Goal: Task Accomplishment & Management: Manage account settings

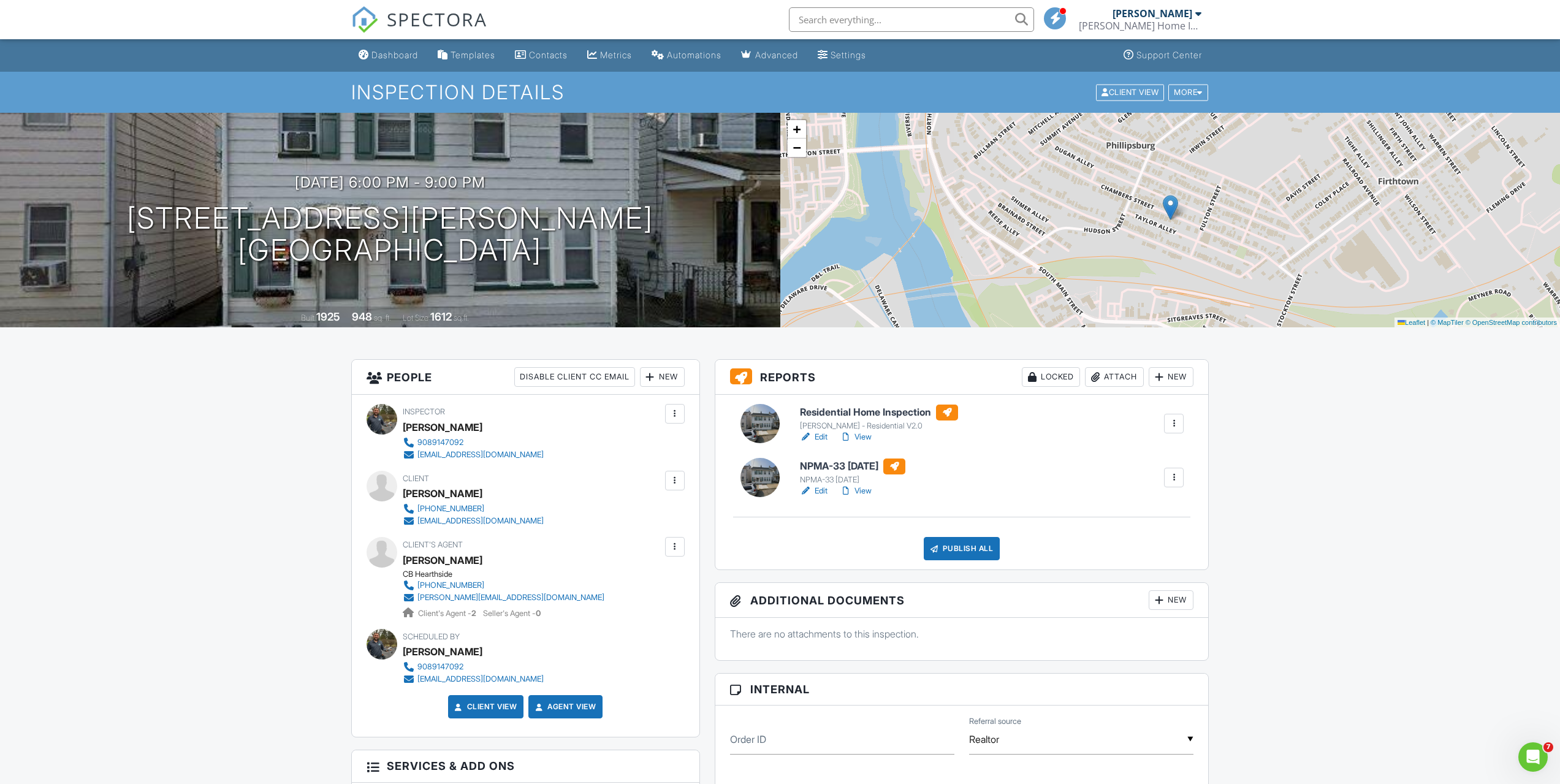
click at [951, 600] on h3 "Additional Documents New" at bounding box center [962, 600] width 494 height 35
click at [407, 53] on div "Dashboard" at bounding box center [395, 55] width 46 height 10
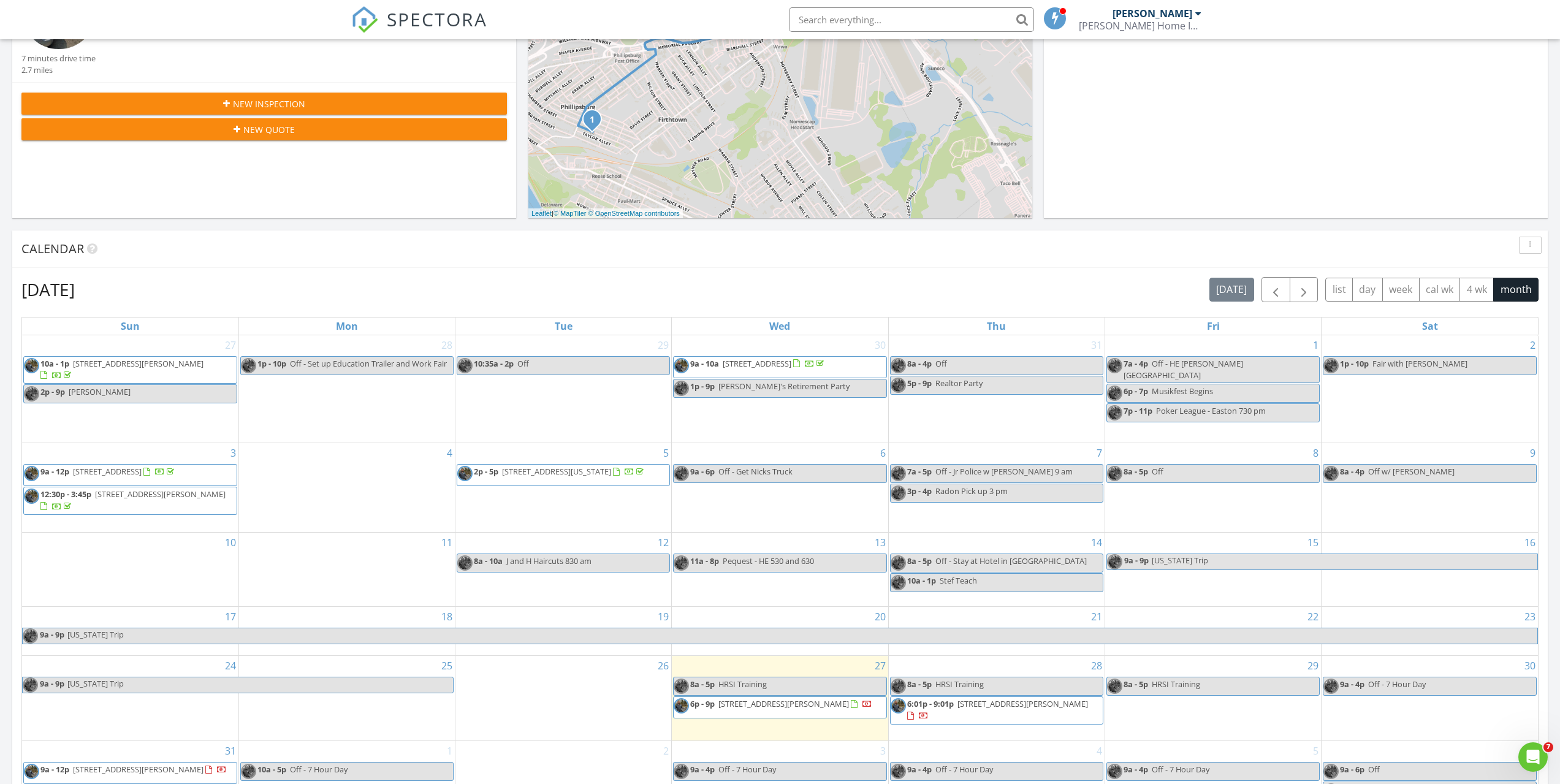
scroll to position [429, 0]
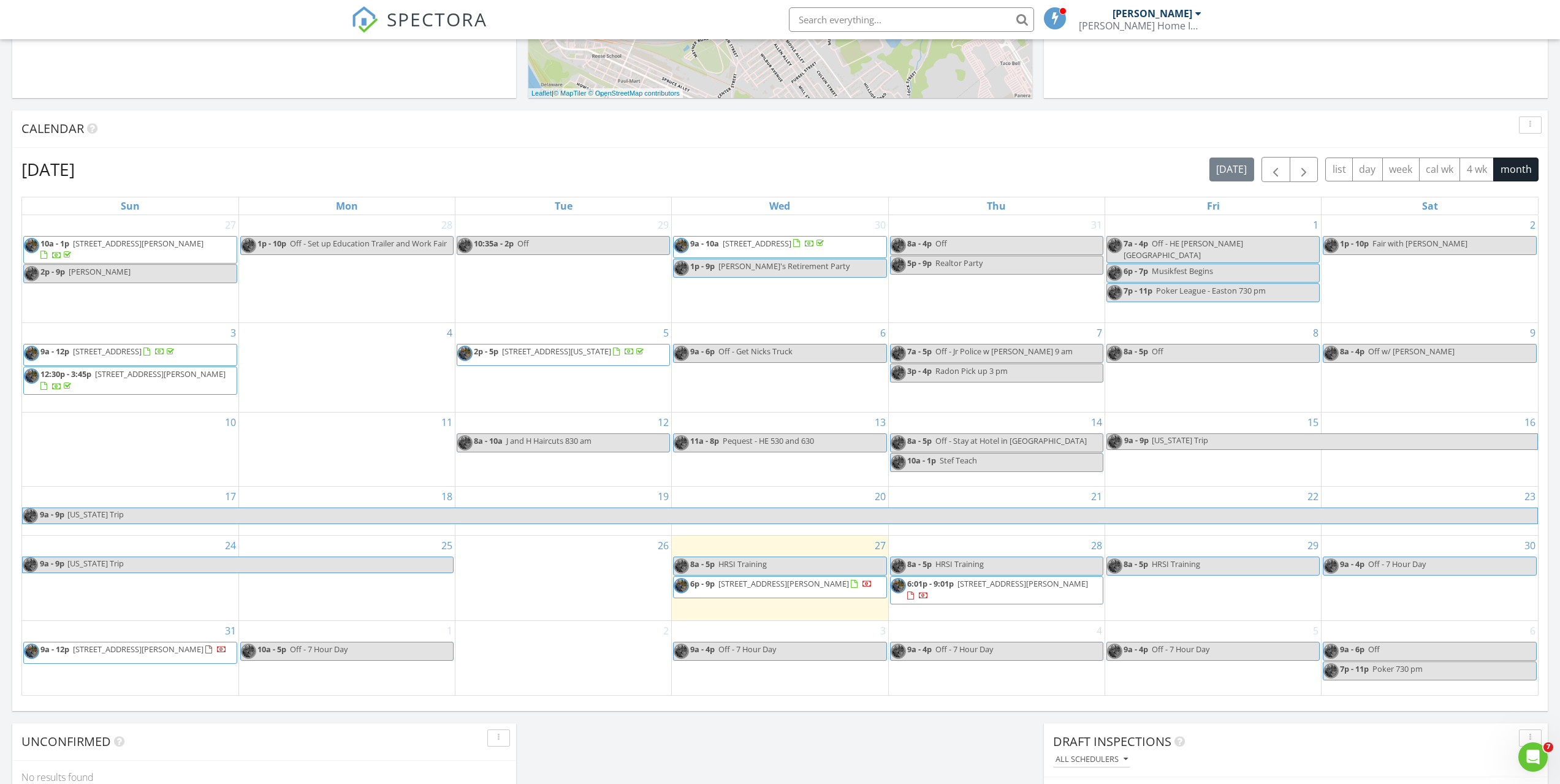
click at [1380, 569] on span "9a - 4p Off - 7 Hour Day" at bounding box center [1375, 565] width 102 height 15
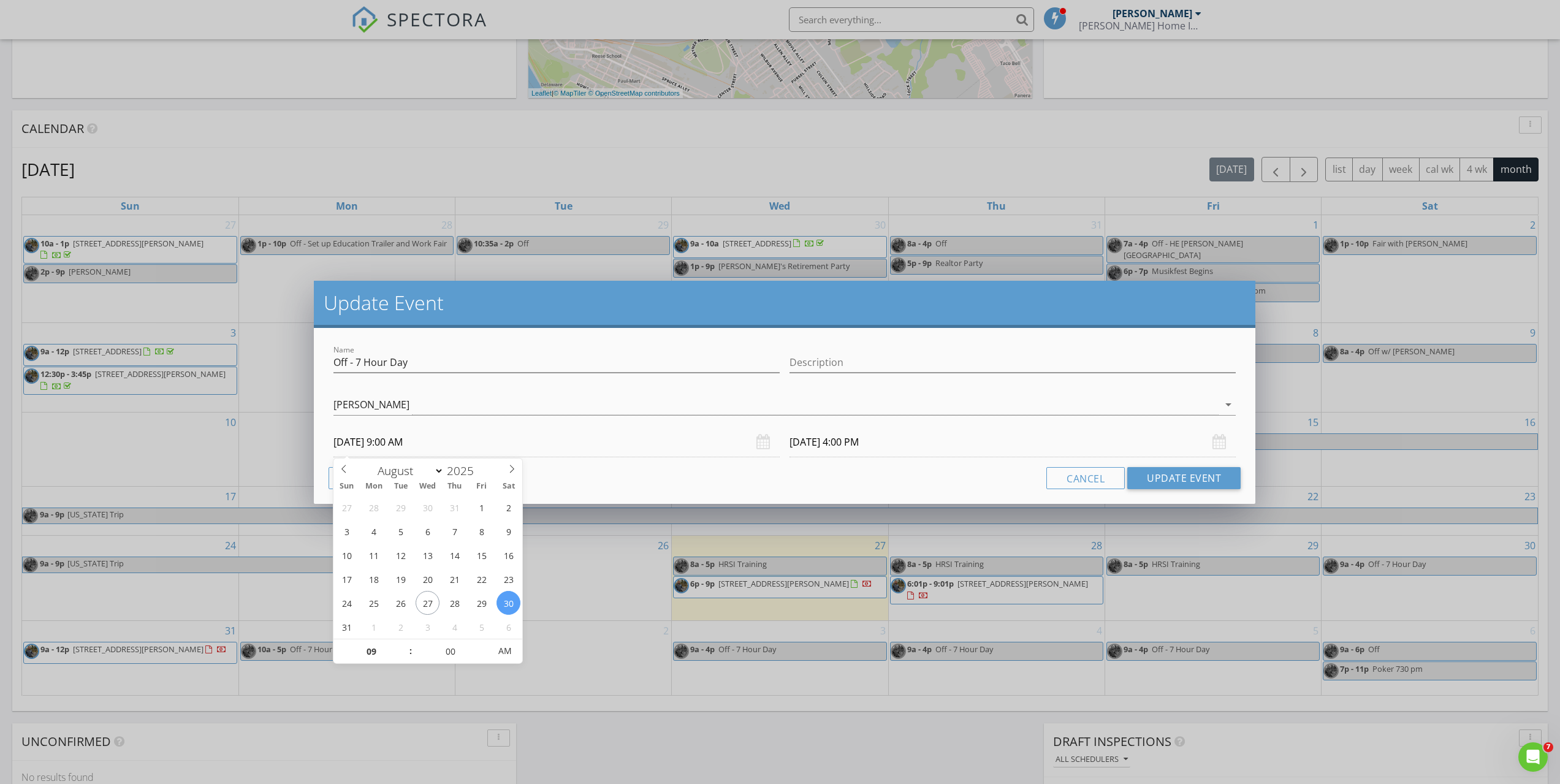
click at [399, 448] on input "08/30/2025 9:00 AM" at bounding box center [556, 442] width 446 height 30
type input "10"
type input "08/30/2025 10:00 AM"
click at [401, 645] on span at bounding box center [405, 645] width 9 height 12
type input "11"
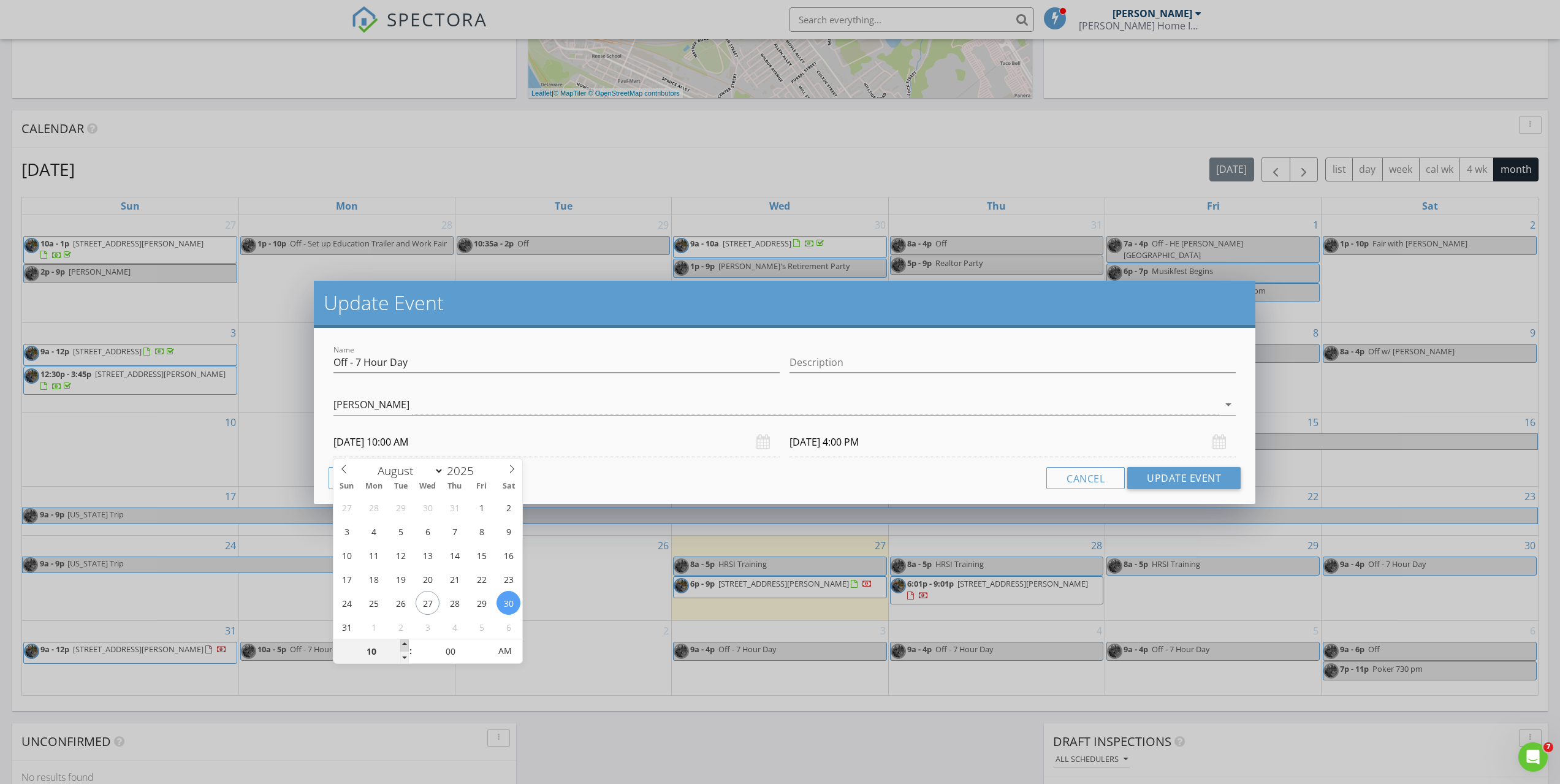
type input "08/30/2025 11:00 AM"
click at [401, 645] on span at bounding box center [405, 645] width 9 height 12
type input "12"
type input "08/30/2025 12:00 PM"
click at [401, 645] on span at bounding box center [405, 645] width 9 height 12
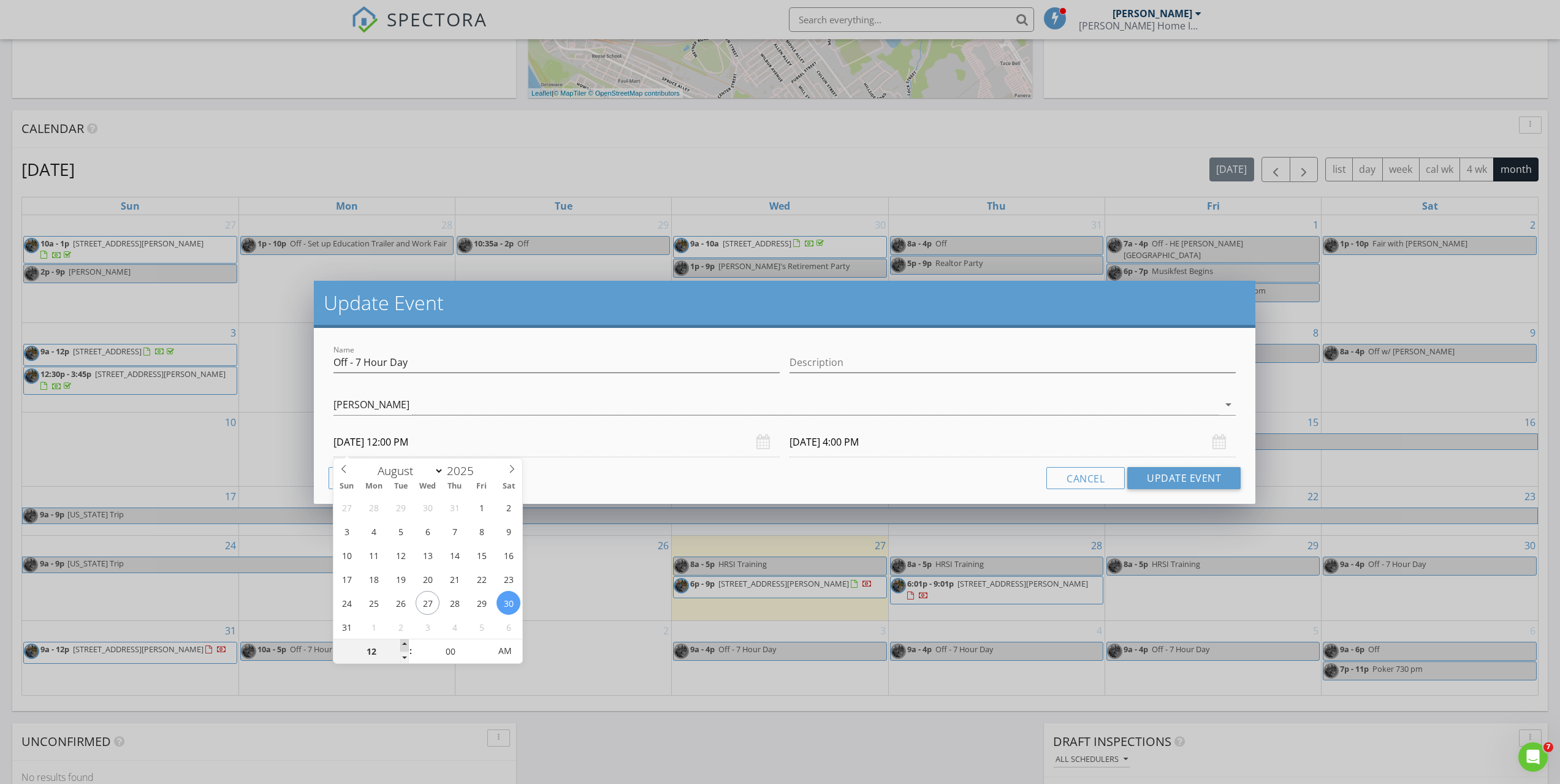
type input "01"
type input "08/30/2025 1:00 PM"
click at [401, 645] on span at bounding box center [405, 645] width 9 height 12
type input "02"
type input "08/30/2025 2:00 PM"
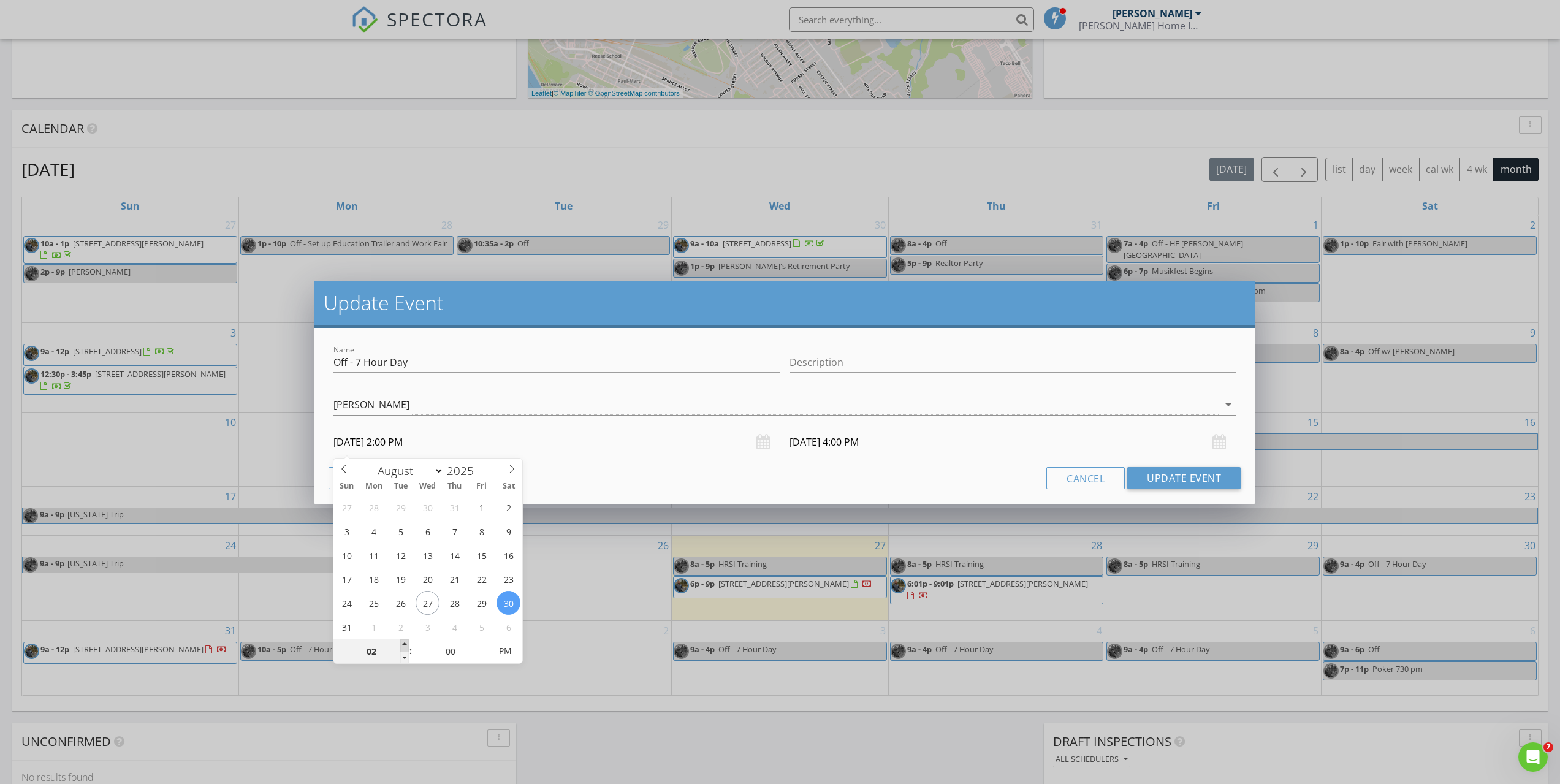
click at [401, 645] on span at bounding box center [405, 645] width 9 height 12
type input "03"
type input "08/30/2025 3:00 PM"
click at [401, 645] on span at bounding box center [405, 645] width 9 height 12
type input "08/30/2025 10:00 PM"
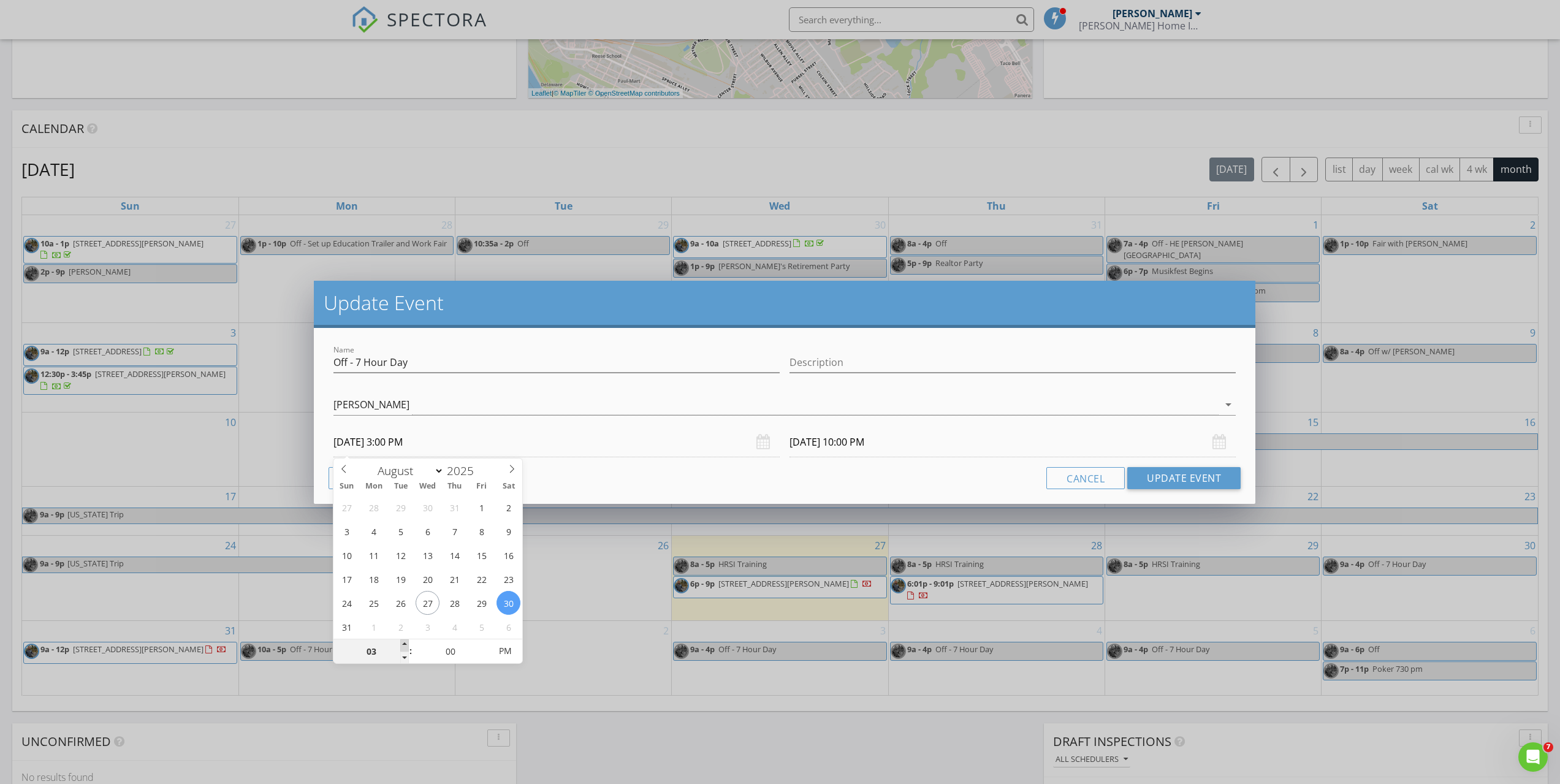
type input "04"
type input "08/30/2025 4:00 PM"
click at [401, 645] on span at bounding box center [405, 645] width 9 height 12
type input "08/30/2025 11:00 PM"
drag, startPoint x: 862, startPoint y: 474, endPoint x: 1037, endPoint y: 472, distance: 175.0
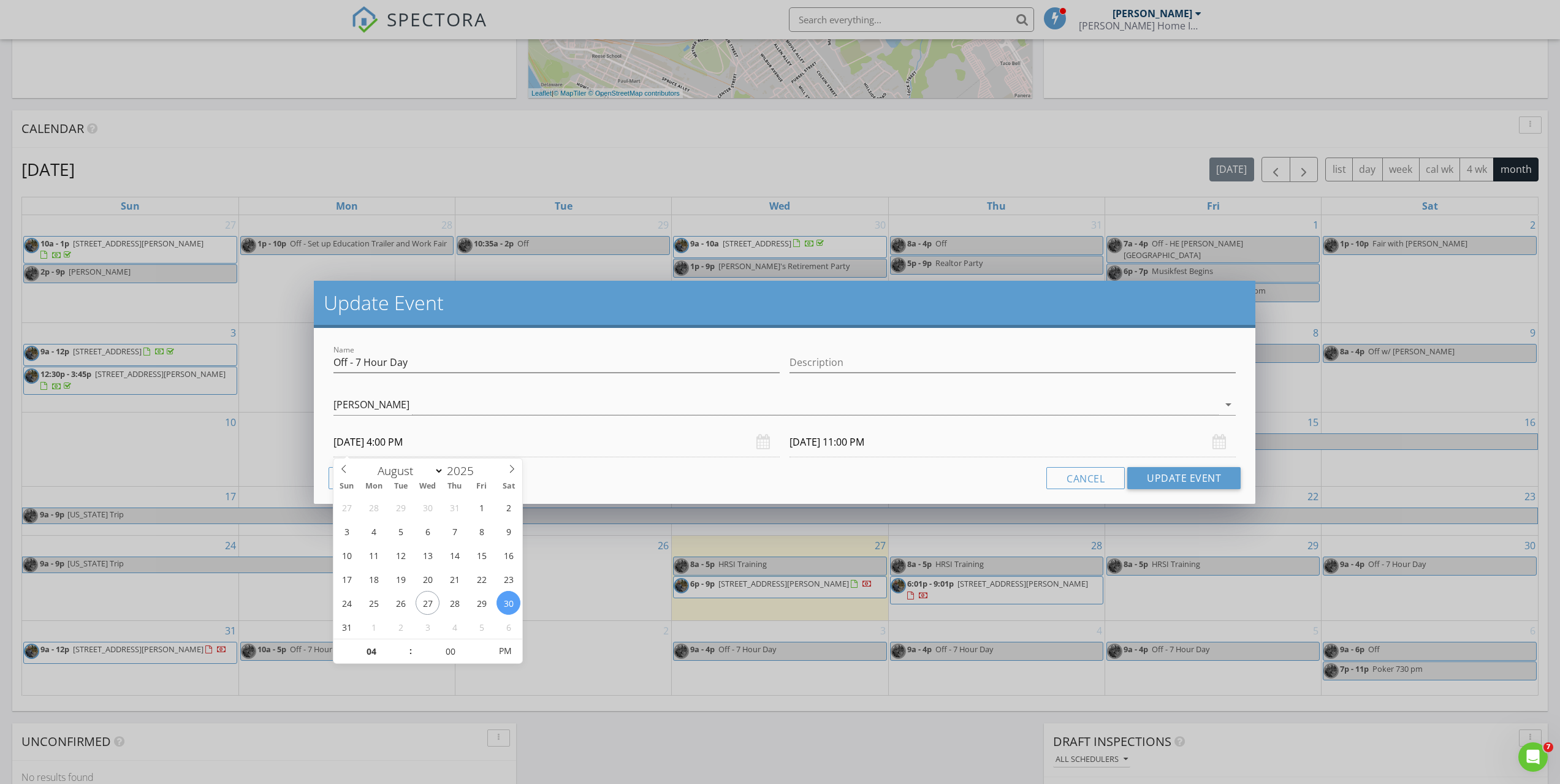
click at [864, 473] on div "Cancel Update Event" at bounding box center [784, 478] width 912 height 22
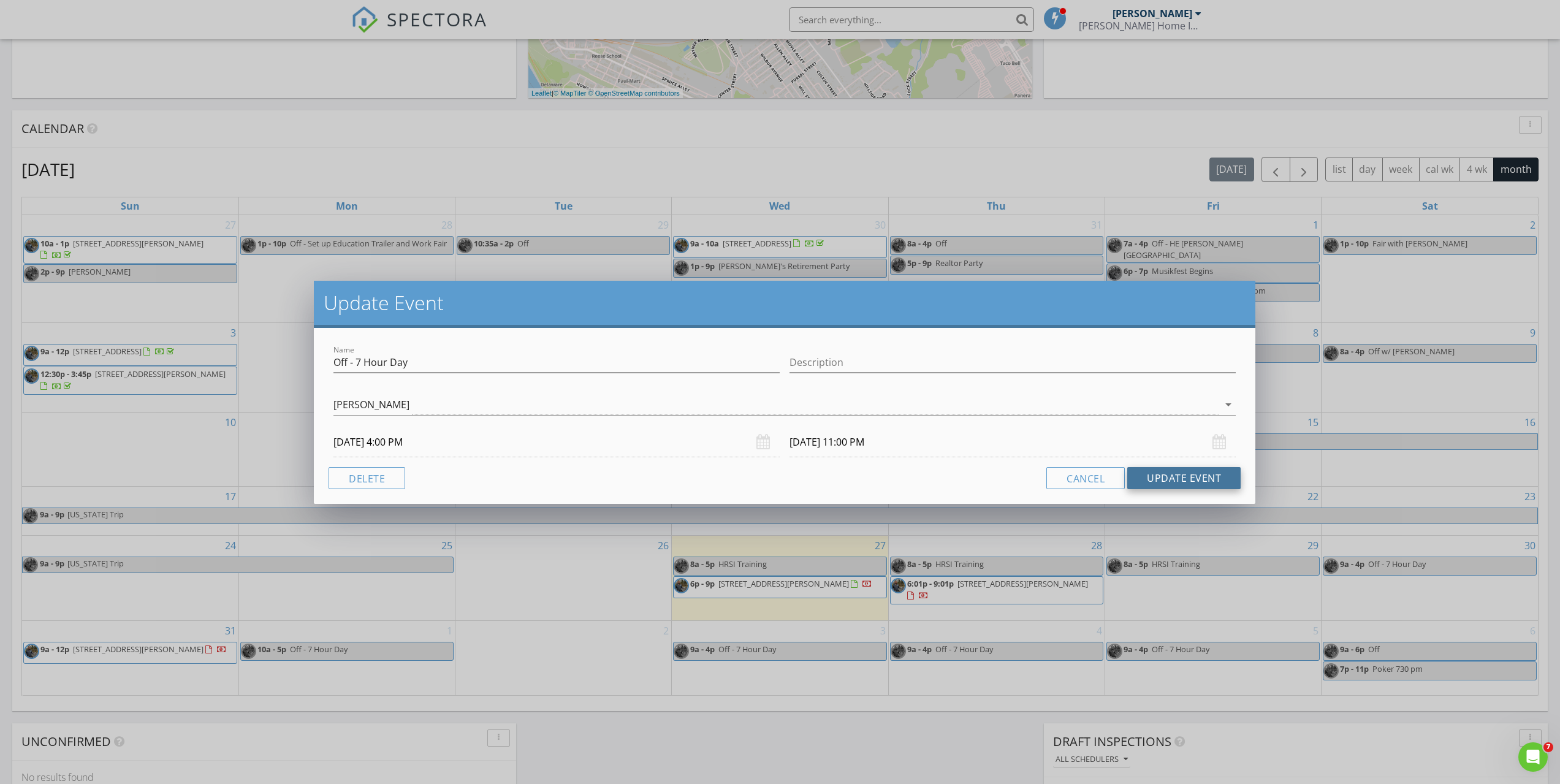
click at [1159, 485] on button "Update Event" at bounding box center [1184, 478] width 113 height 22
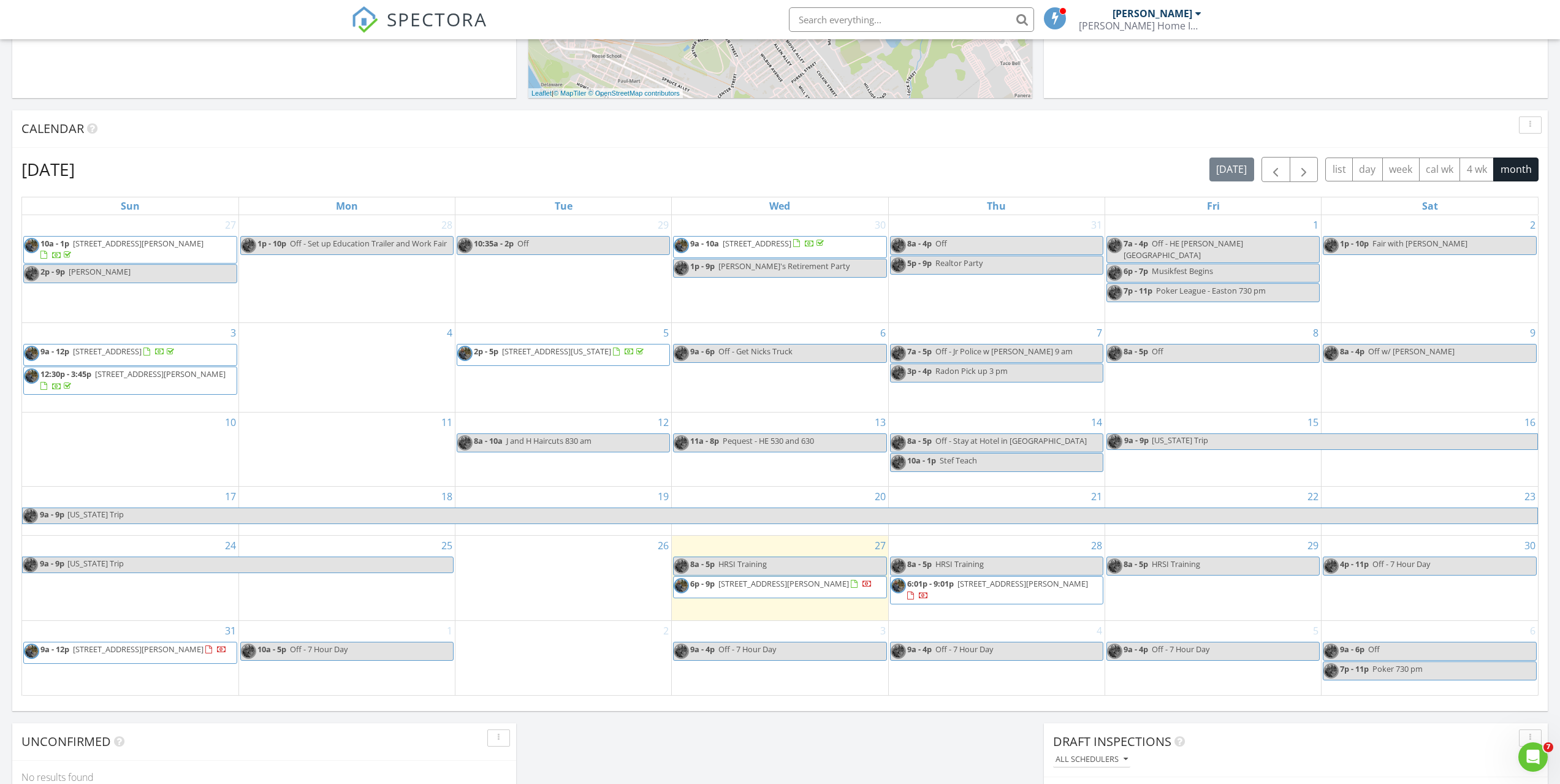
click at [1374, 561] on span "Off - 7 Hour Day" at bounding box center [1402, 563] width 58 height 11
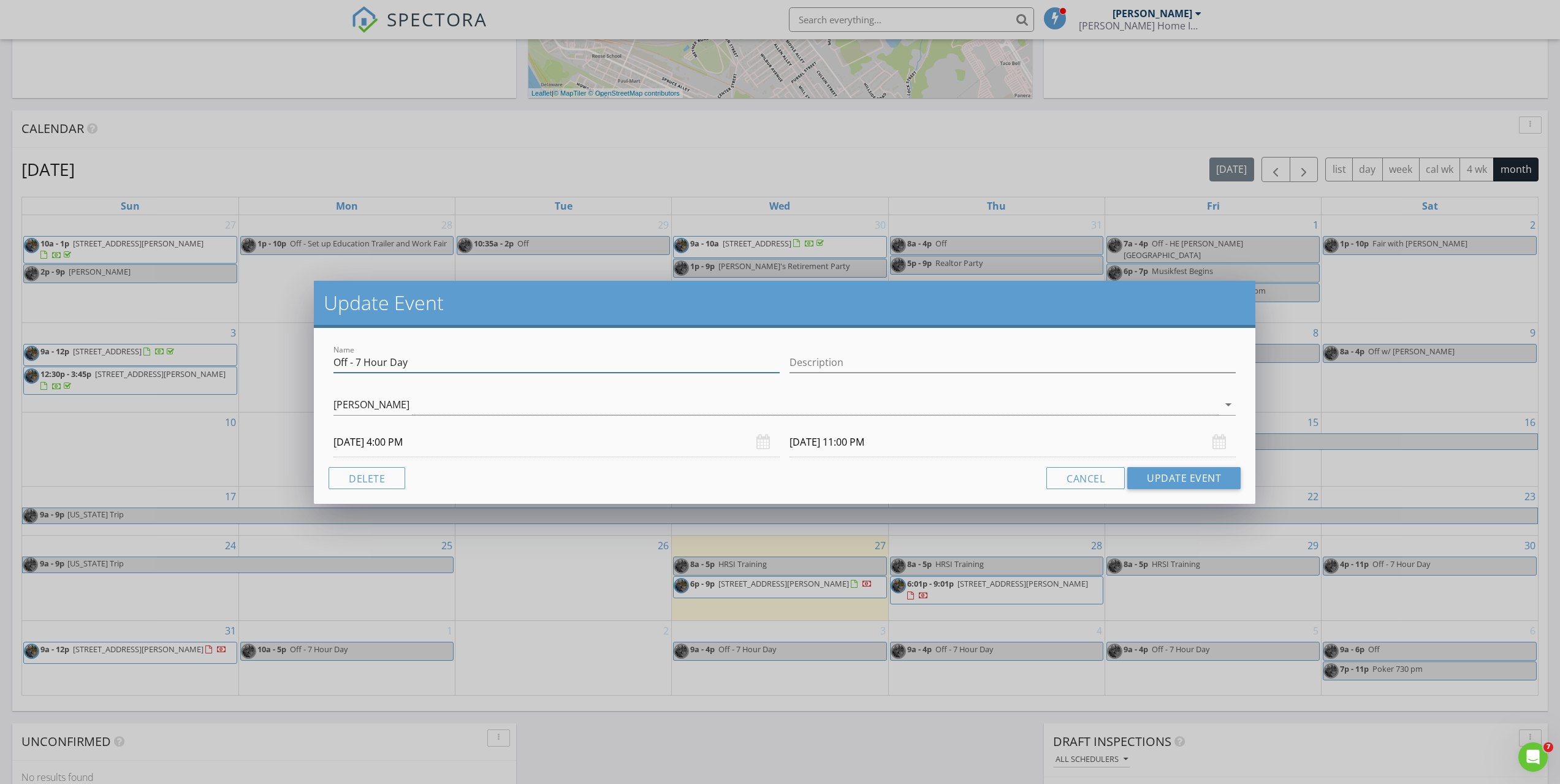
click at [435, 361] on input "Off - 7 Hour Day" at bounding box center [556, 363] width 446 height 20
type input "Off - 7 Hour Day w/ Adam"
click at [1181, 479] on button "Update Event" at bounding box center [1184, 478] width 113 height 22
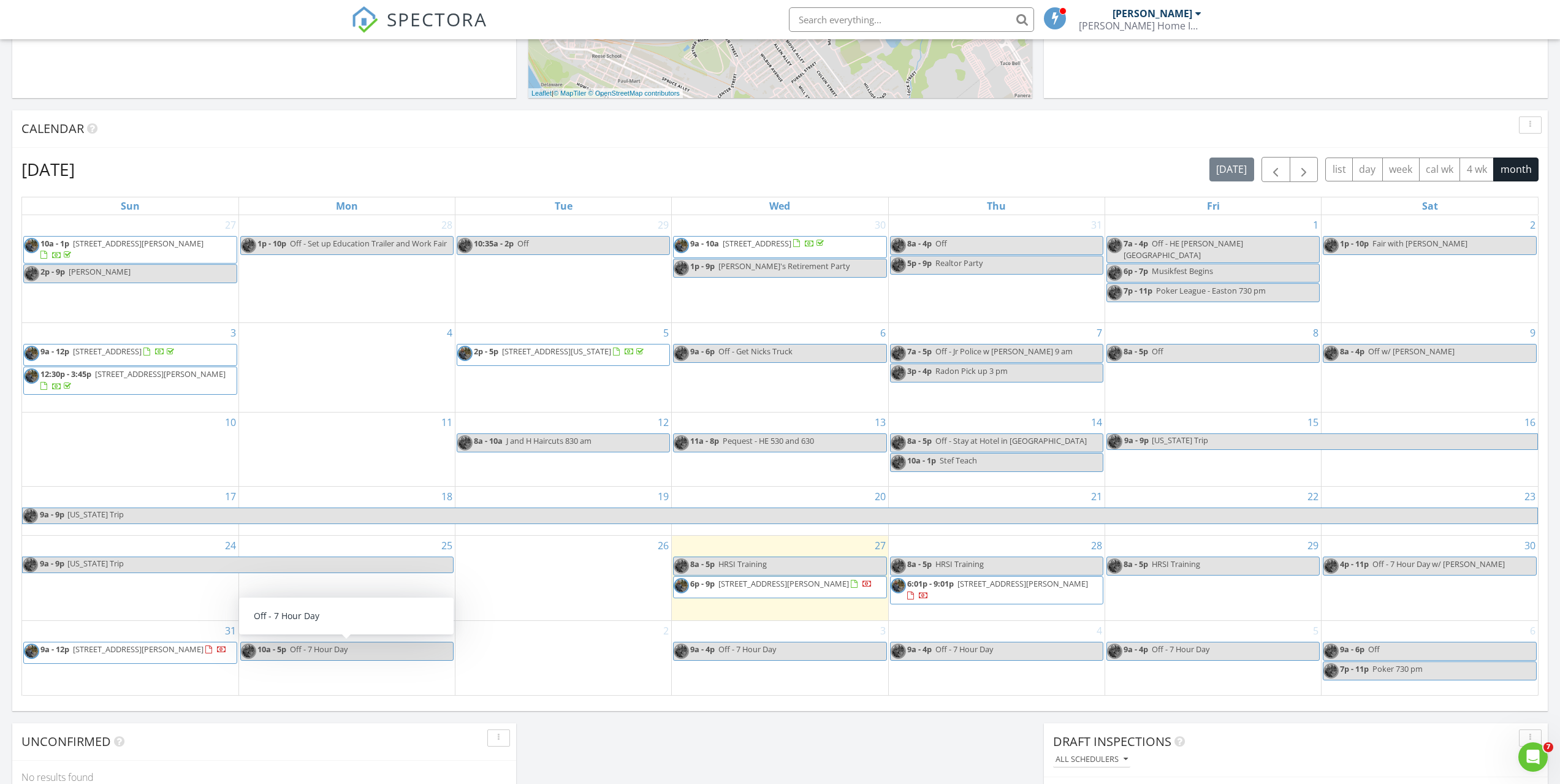
click at [334, 653] on span "Off - 7 Hour Day" at bounding box center [319, 649] width 58 height 11
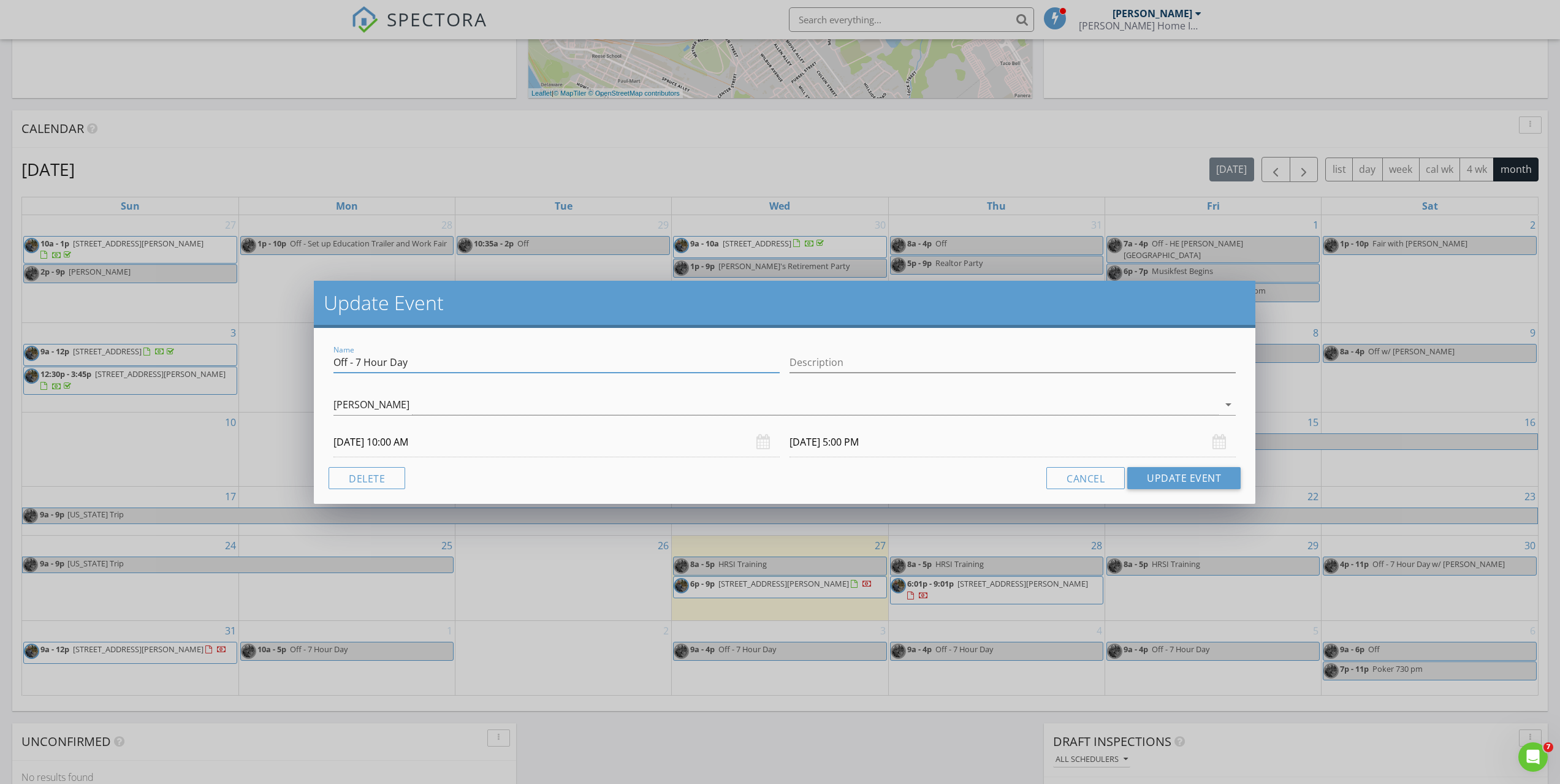
click at [454, 366] on input "Off - 7 Hour Day" at bounding box center [556, 363] width 446 height 20
type input "Off - 7 Hour Day w/ Shawn"
drag, startPoint x: 1215, startPoint y: 476, endPoint x: 1209, endPoint y: 470, distance: 8.5
click at [1215, 474] on button "Update Event" at bounding box center [1184, 478] width 113 height 22
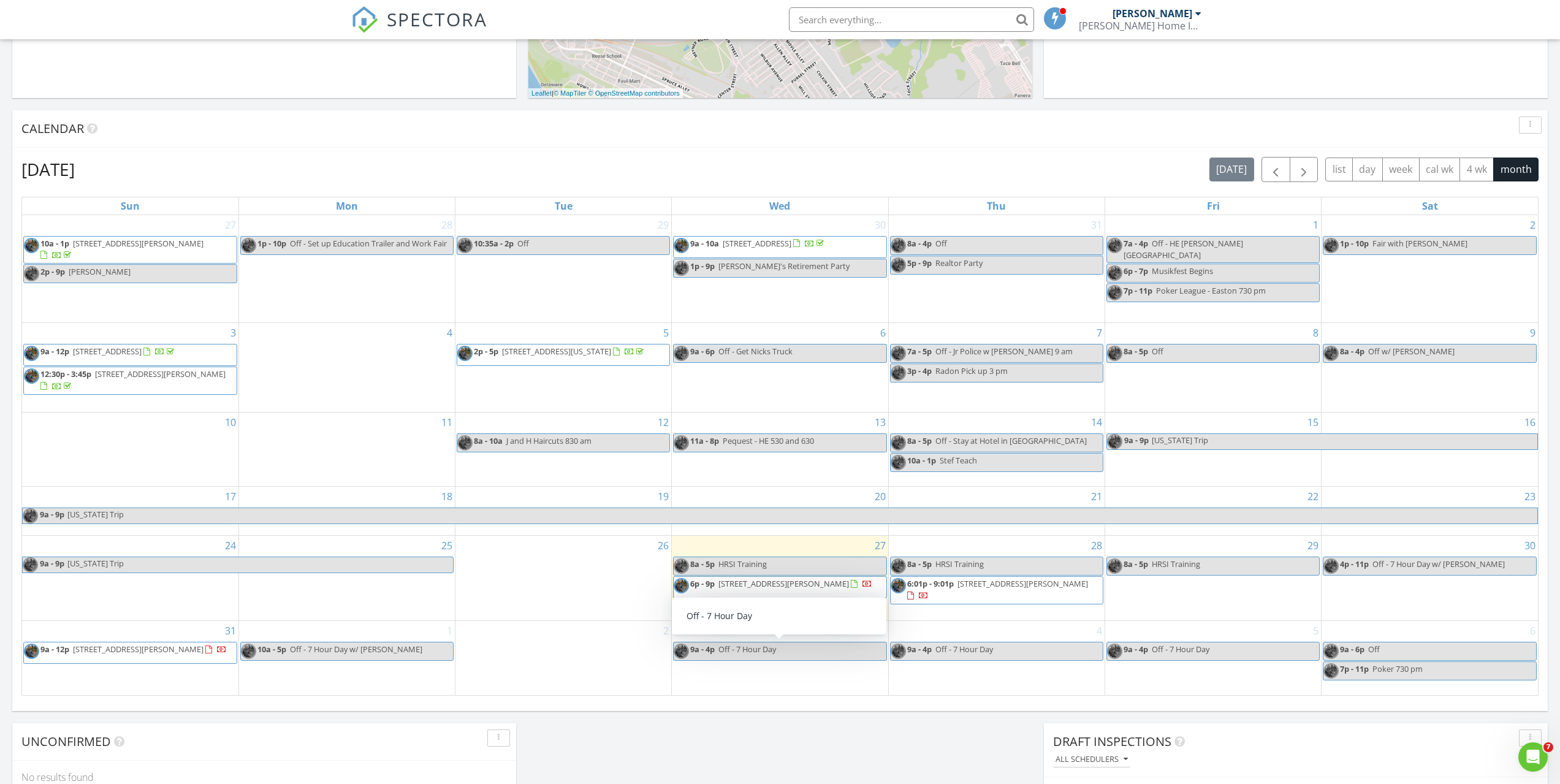
click at [741, 651] on span "Off - 7 Hour Day" at bounding box center [747, 649] width 58 height 11
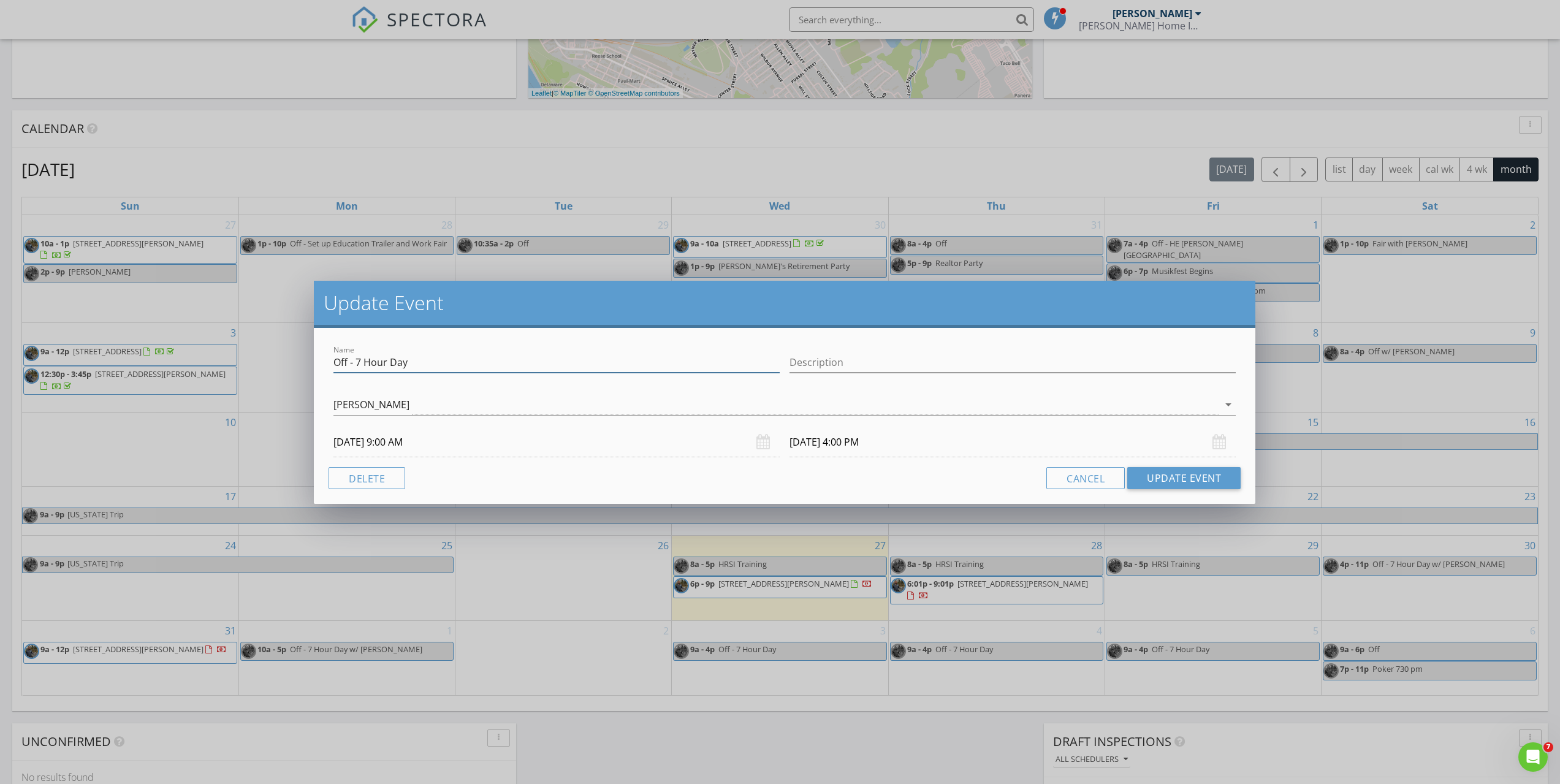
click at [441, 355] on input "Off - 7 Hour Day" at bounding box center [556, 363] width 446 height 20
type input "Off - 7 Hour Day w/ Jack"
click at [420, 462] on div "Name Off - 7 Hour Day w/ Jack Description Jordan Holmes Jordan Holmes arrow_dro…" at bounding box center [784, 415] width 942 height 176
click at [395, 439] on input "09/03/2025 9:00 AM" at bounding box center [556, 442] width 446 height 30
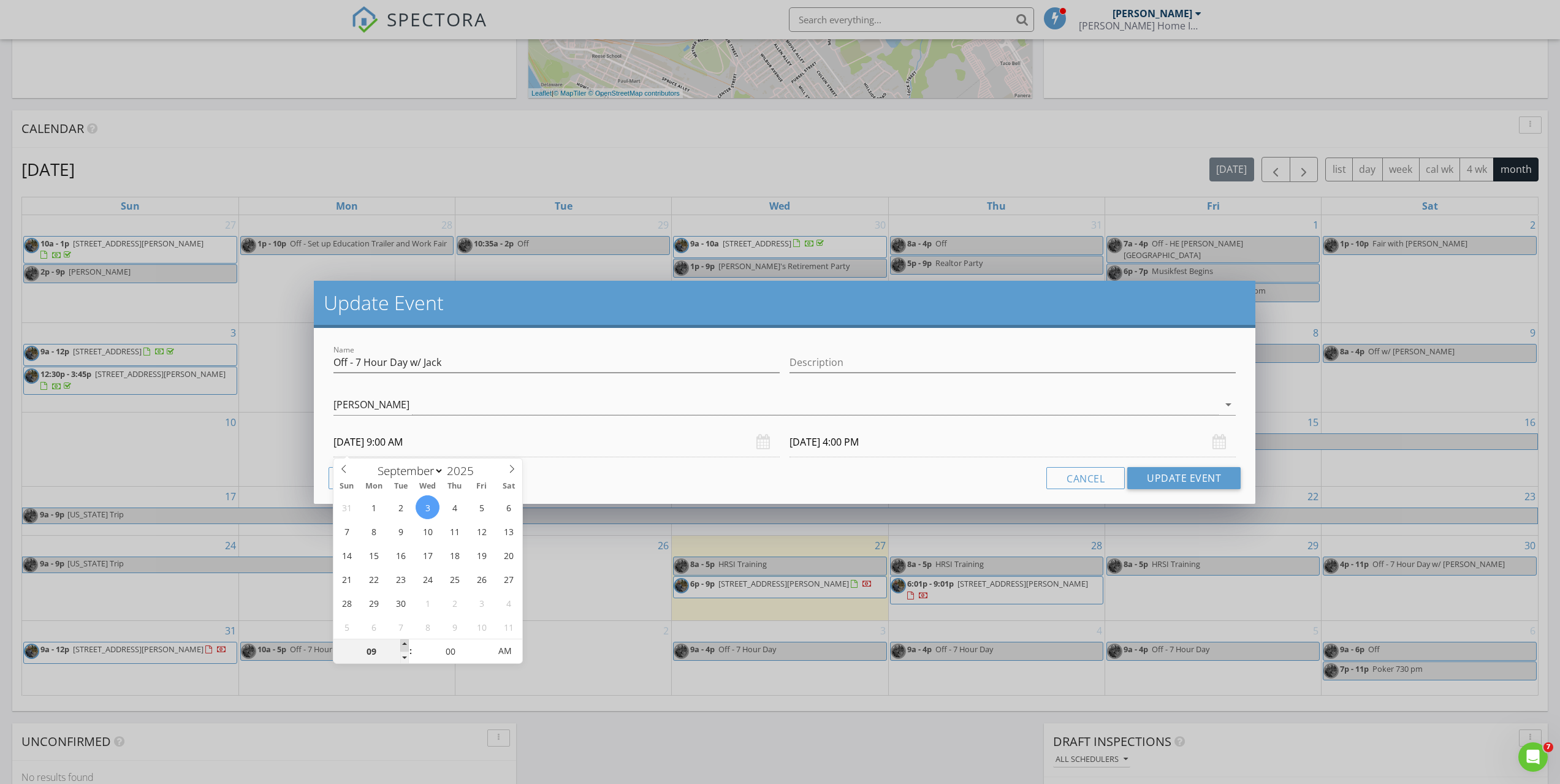
type input "10"
type input "09/03/2025 10:00 AM"
click at [403, 642] on span at bounding box center [405, 645] width 9 height 12
type input "11"
type input "09/03/2025 11:00 AM"
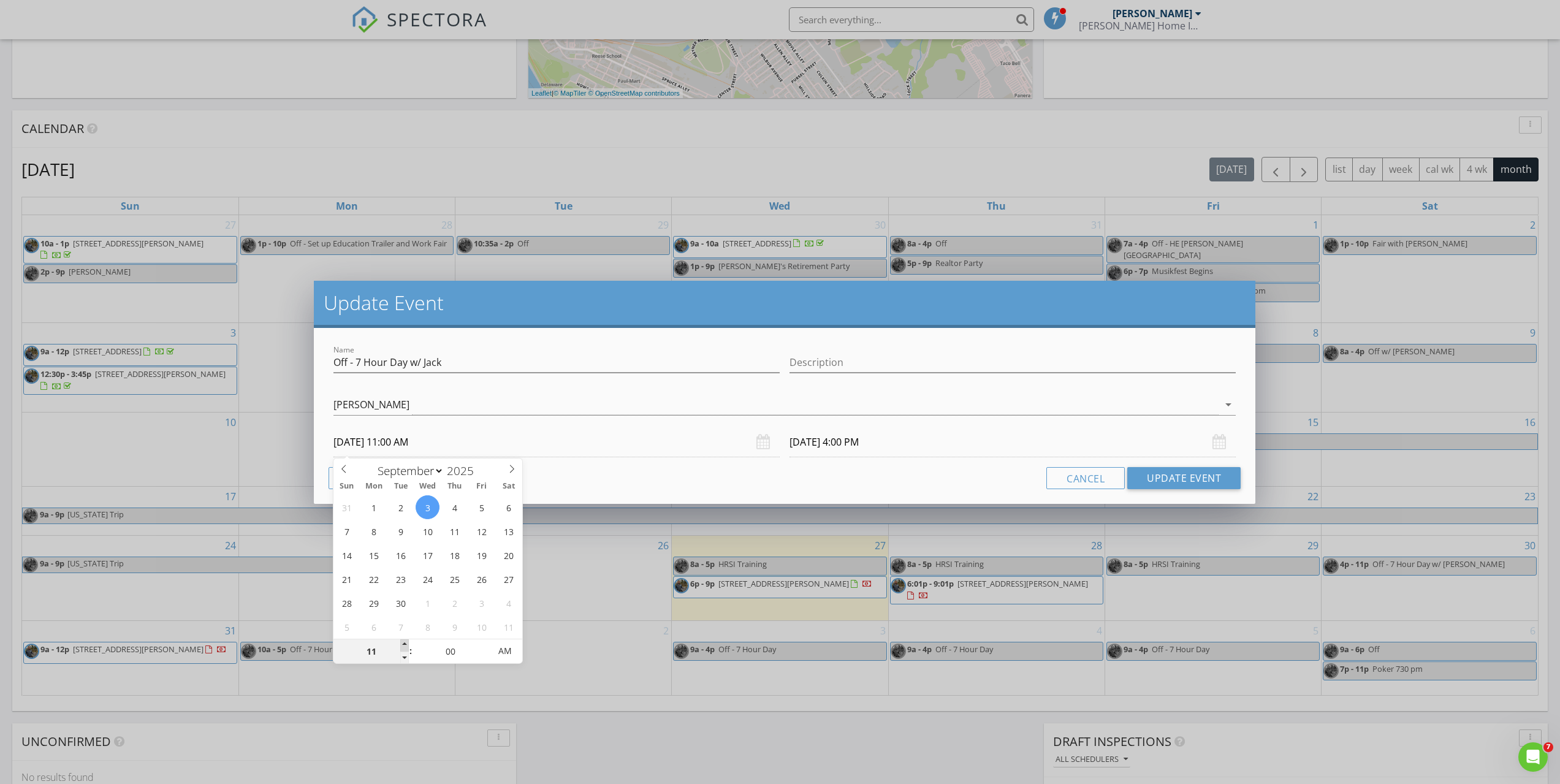
click at [403, 642] on span at bounding box center [405, 645] width 9 height 12
type input "12"
type input "09/03/2025 12:00 PM"
click at [403, 642] on span at bounding box center [405, 645] width 9 height 12
type input "01"
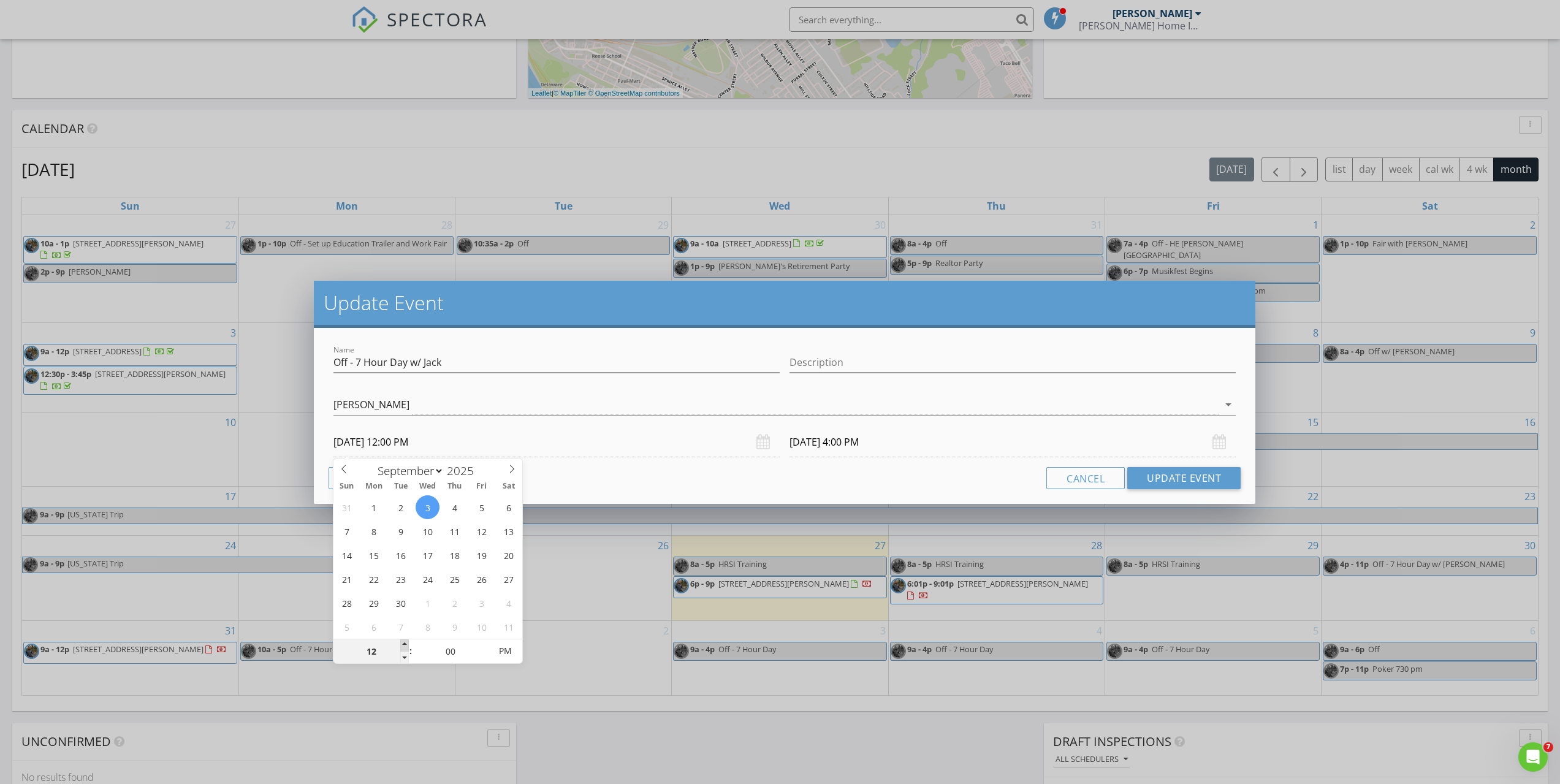
type input "09/03/2025 1:00 PM"
click at [403, 642] on span at bounding box center [405, 645] width 9 height 12
type input "09/03/2025 8:00 PM"
drag, startPoint x: 827, startPoint y: 476, endPoint x: 834, endPoint y: 472, distance: 8.1
click at [834, 472] on div "Cancel Update Event" at bounding box center [784, 478] width 912 height 22
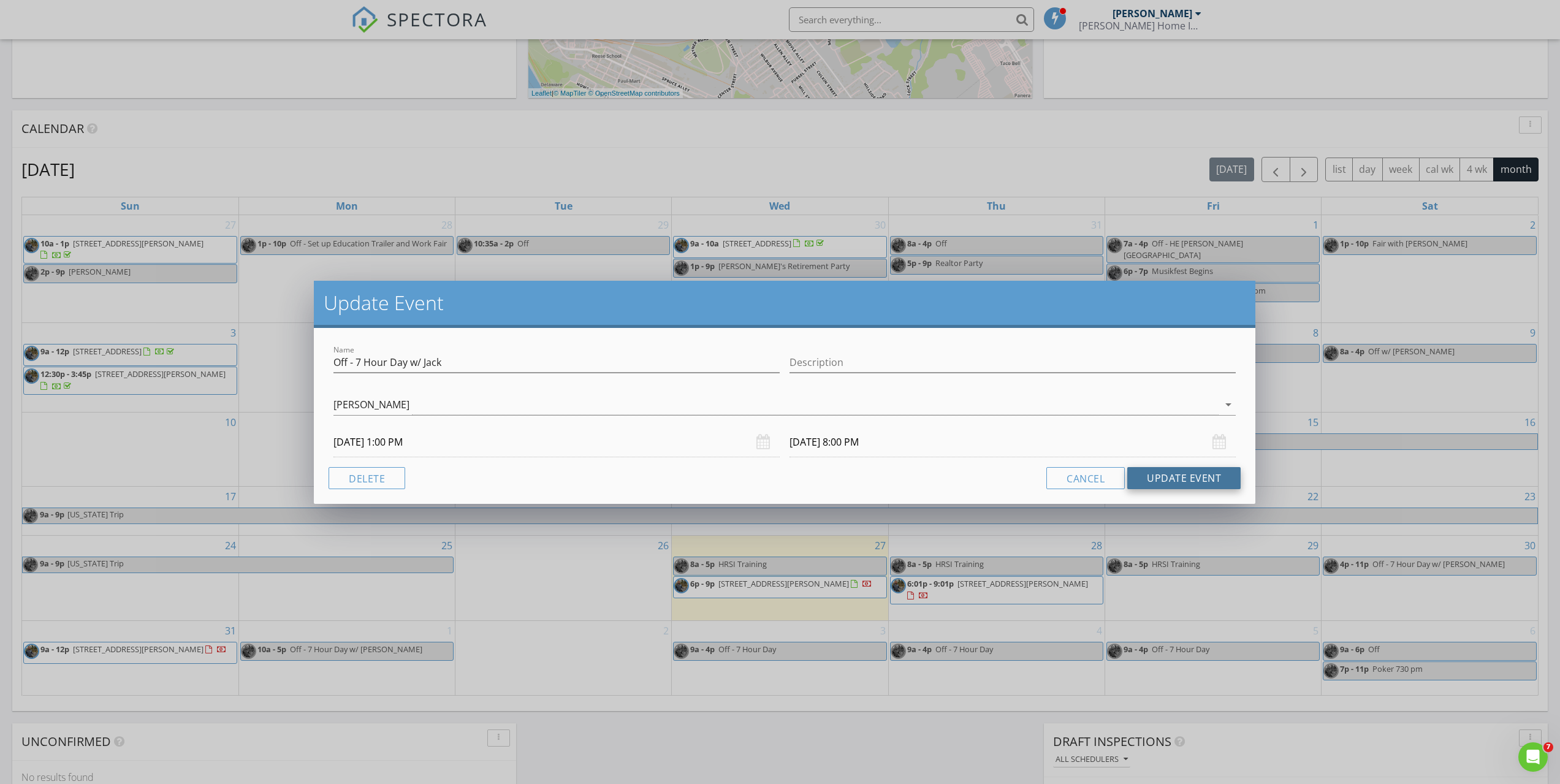
click at [1207, 476] on button "Update Event" at bounding box center [1184, 478] width 113 height 22
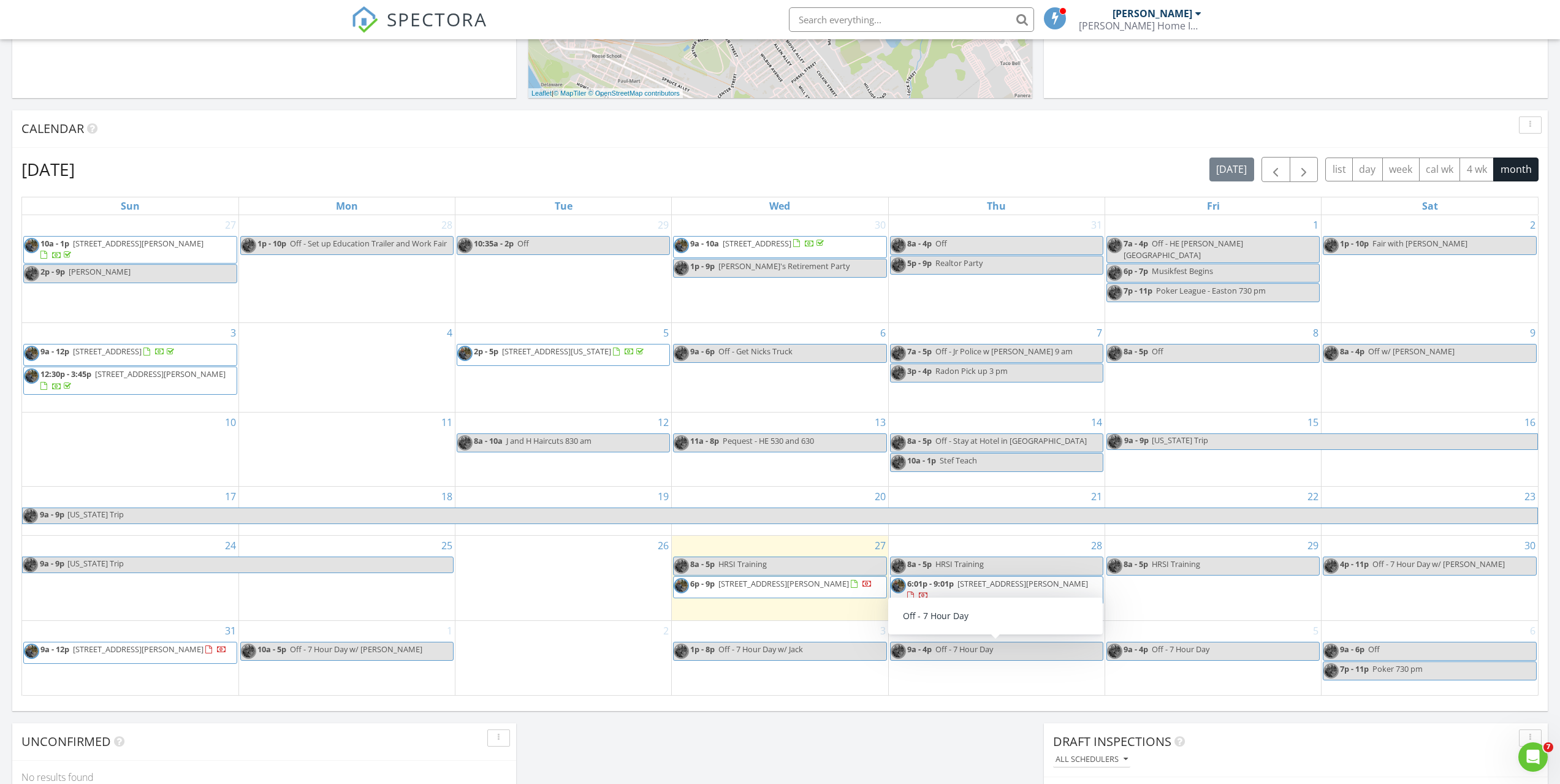
click at [957, 652] on span "Off - 7 Hour Day" at bounding box center [964, 649] width 58 height 11
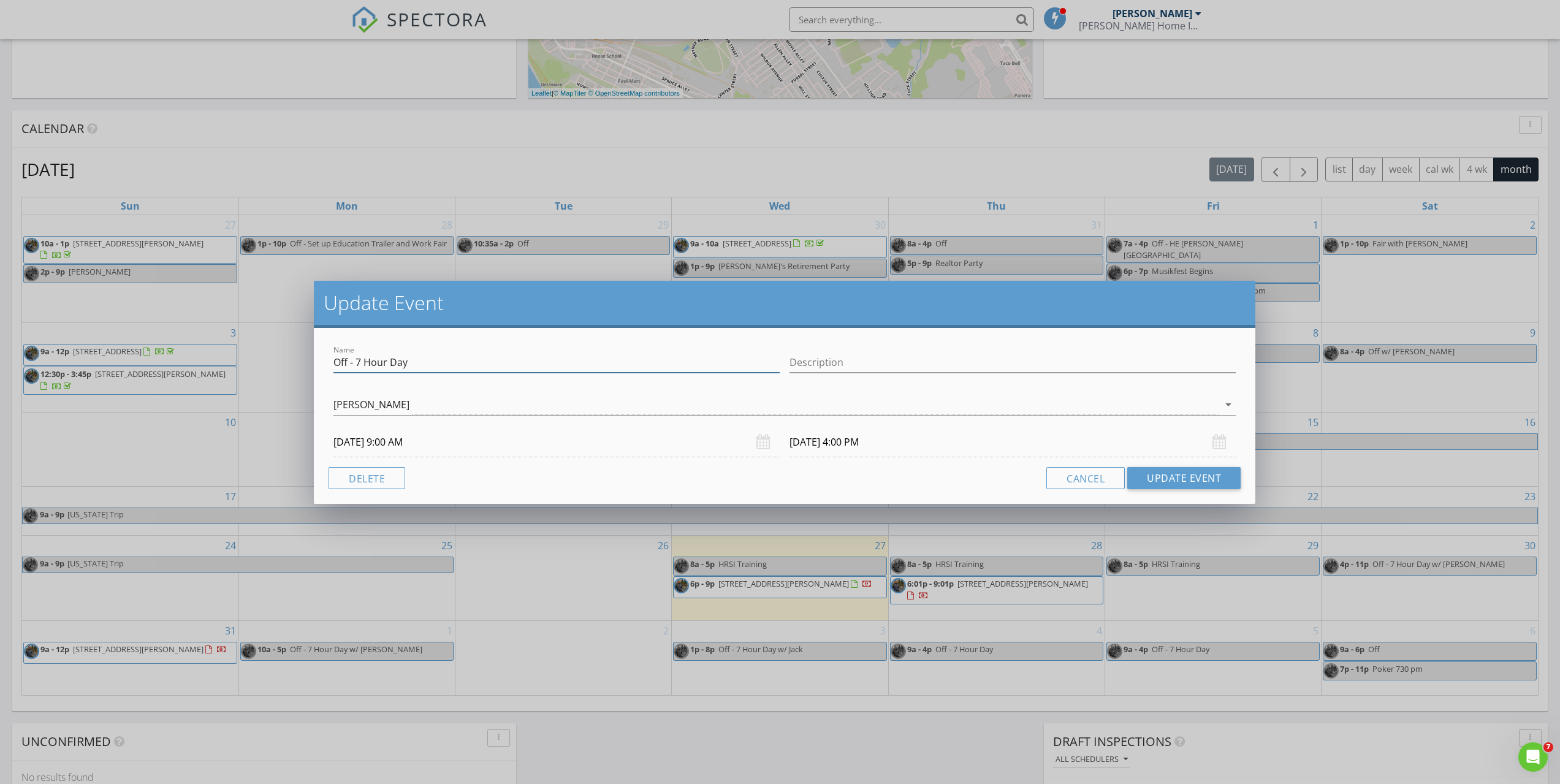
click at [581, 366] on input "Off - 7 Hour Day" at bounding box center [556, 363] width 446 height 20
type input "Off - 7 Hour Day Home-Paperwork"
click at [1186, 476] on button "Update Event" at bounding box center [1184, 478] width 113 height 22
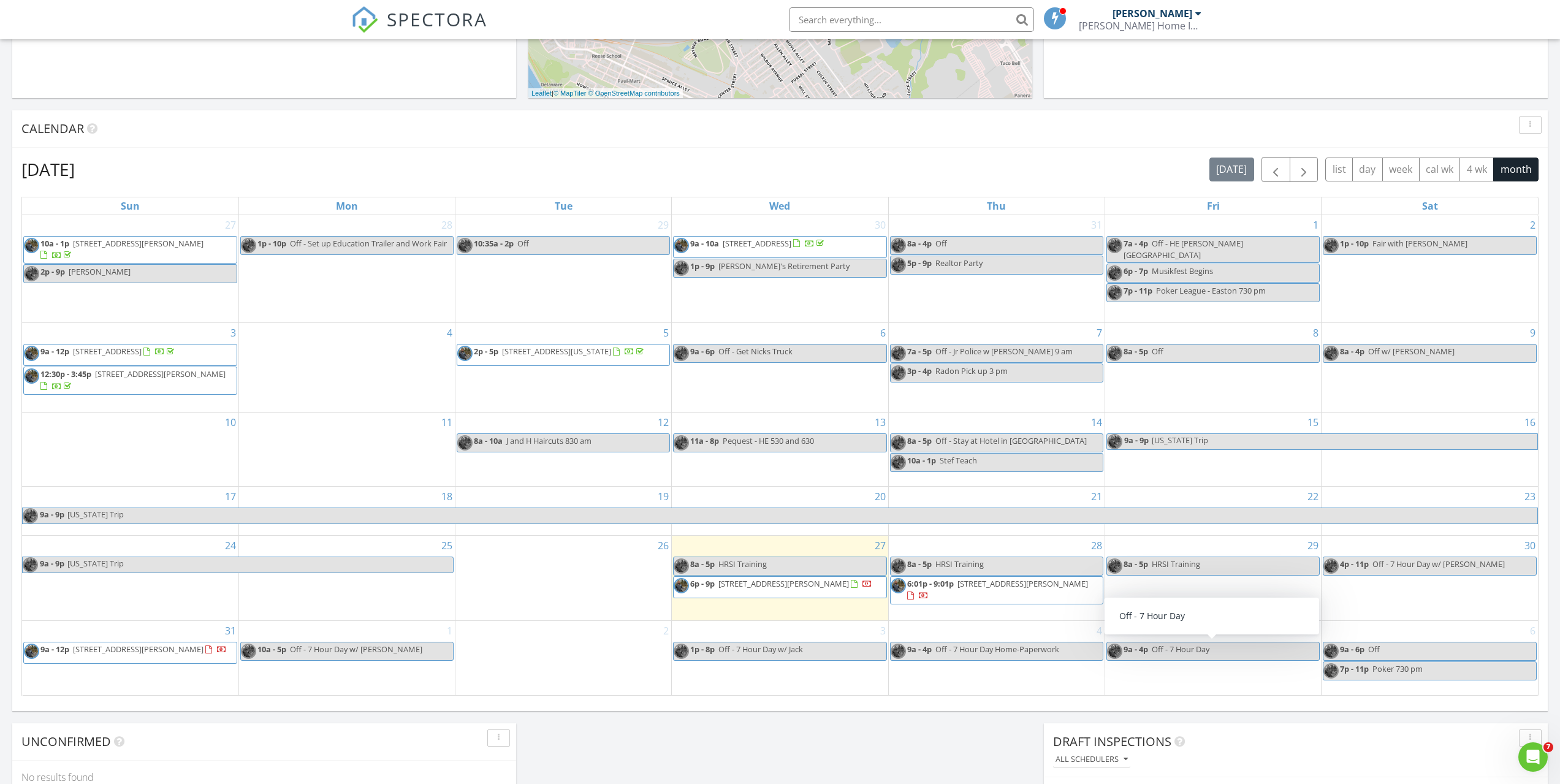
click at [1190, 644] on span "Off - 7 Hour Day" at bounding box center [1181, 649] width 58 height 11
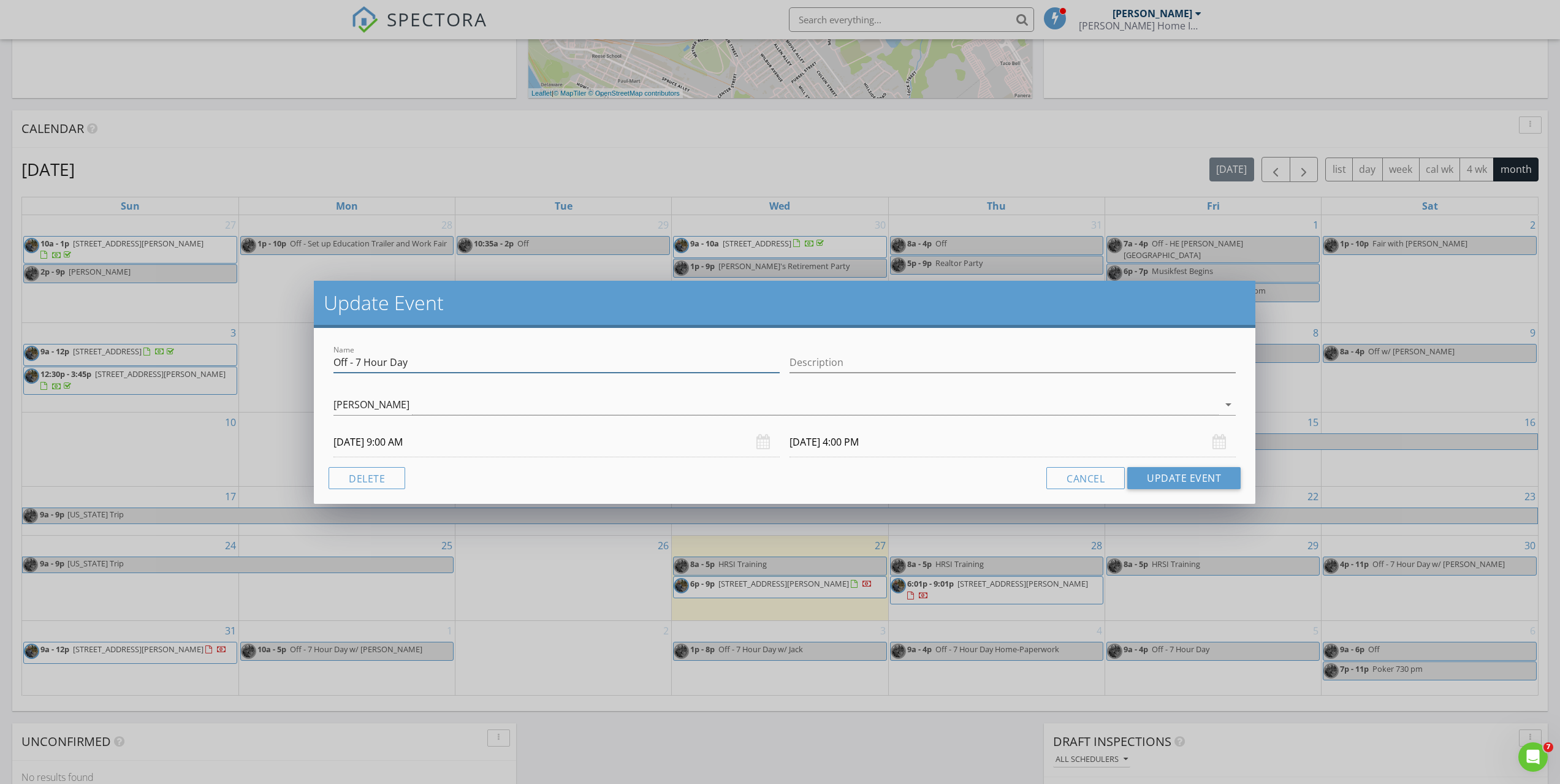
click at [487, 359] on input "Off - 7 Hour Day" at bounding box center [556, 363] width 446 height 20
type input "Off - 7 Hour Day w/ Allen"
click at [595, 472] on div "Cancel Update Event" at bounding box center [784, 478] width 912 height 22
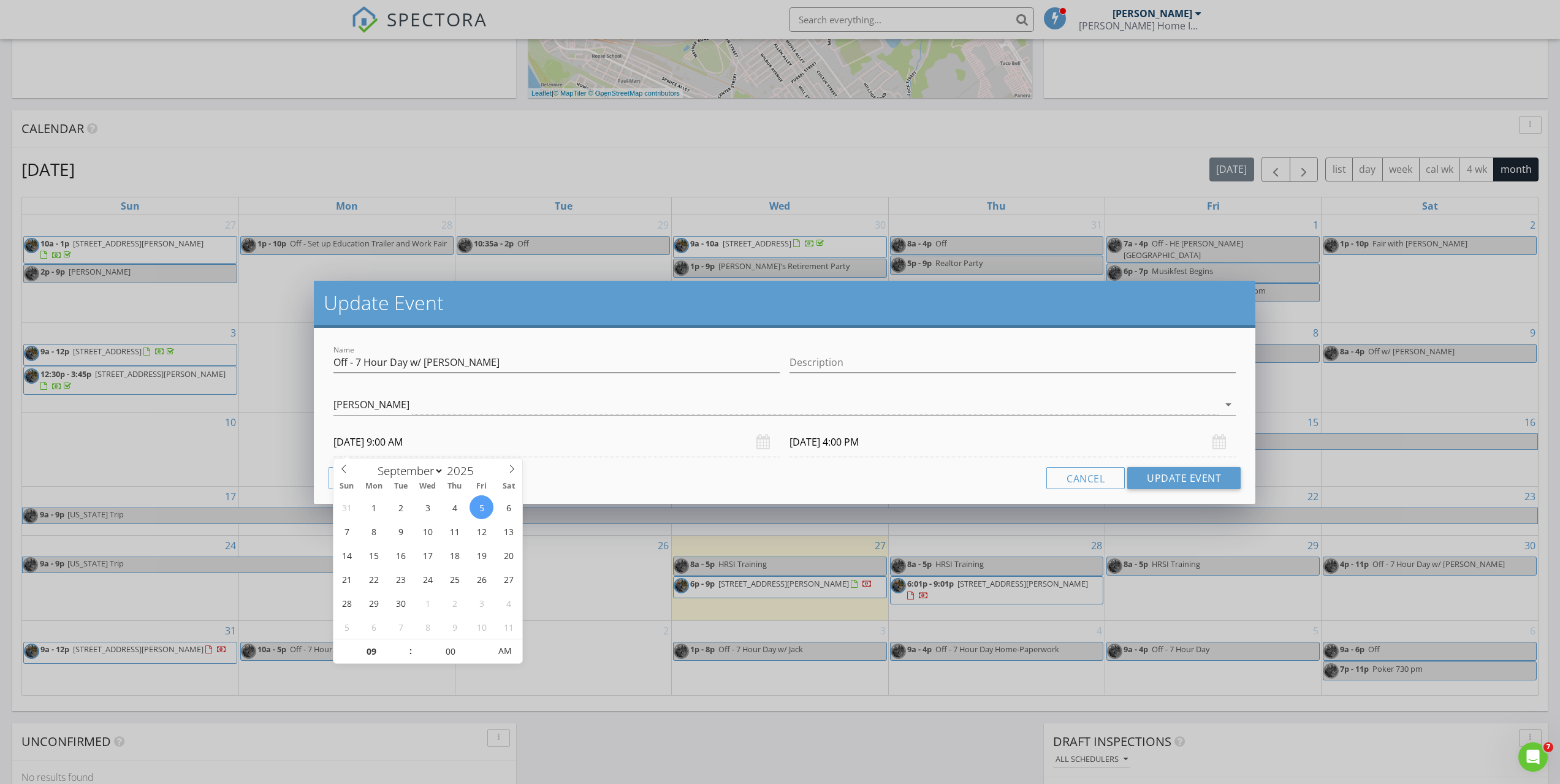
click at [401, 449] on input "09/05/2025 9:00 AM" at bounding box center [556, 442] width 446 height 30
type input "08"
type input "09/05/2025 8:00 AM"
click at [404, 652] on span at bounding box center [405, 657] width 9 height 12
type input "09/05/2025 3:00 PM"
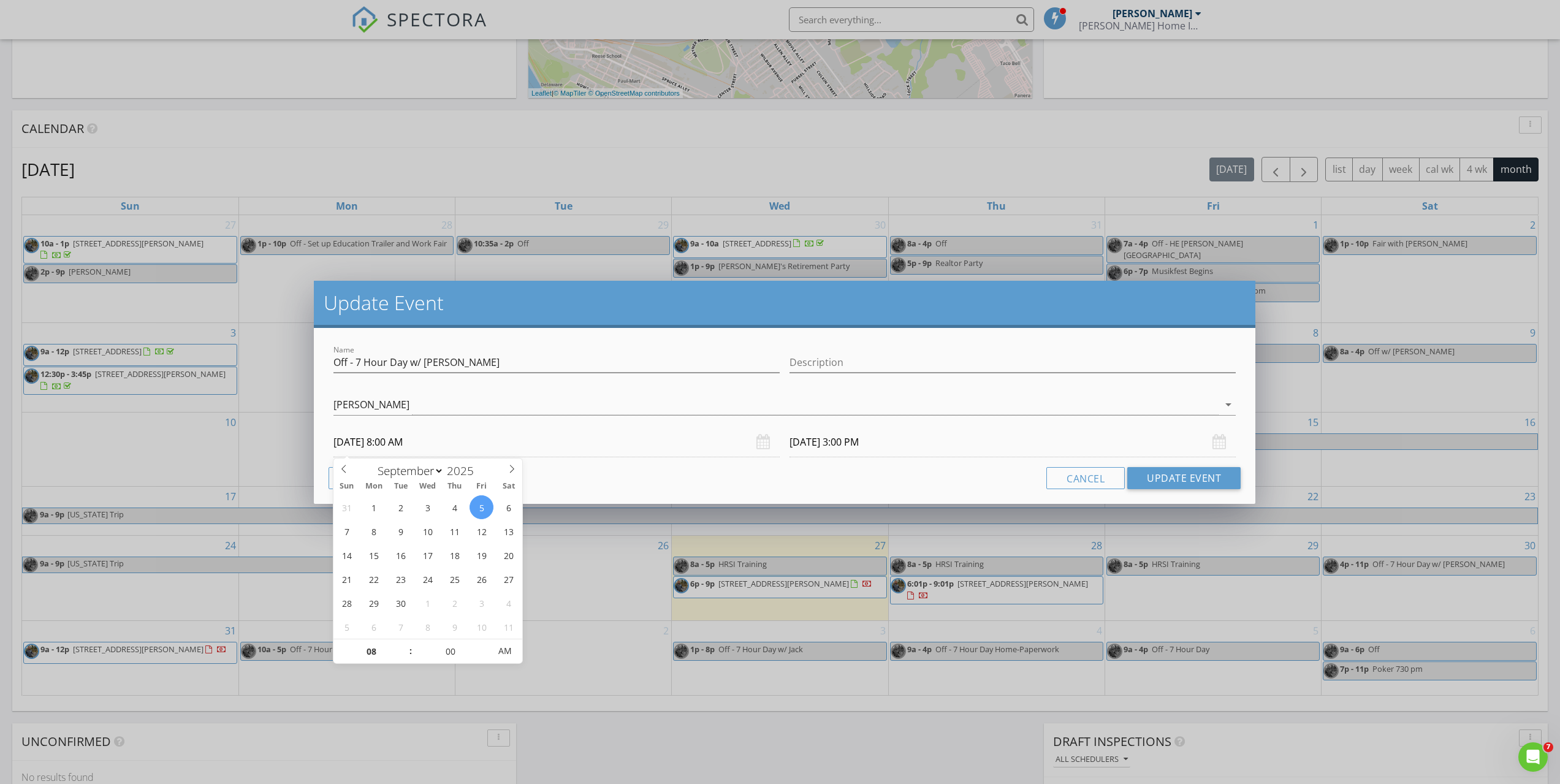
click at [633, 493] on div "Name Off - 7 Hour Day w/ Allen Description Jordan Holmes Jordan Holmes arrow_dr…" at bounding box center [784, 415] width 942 height 176
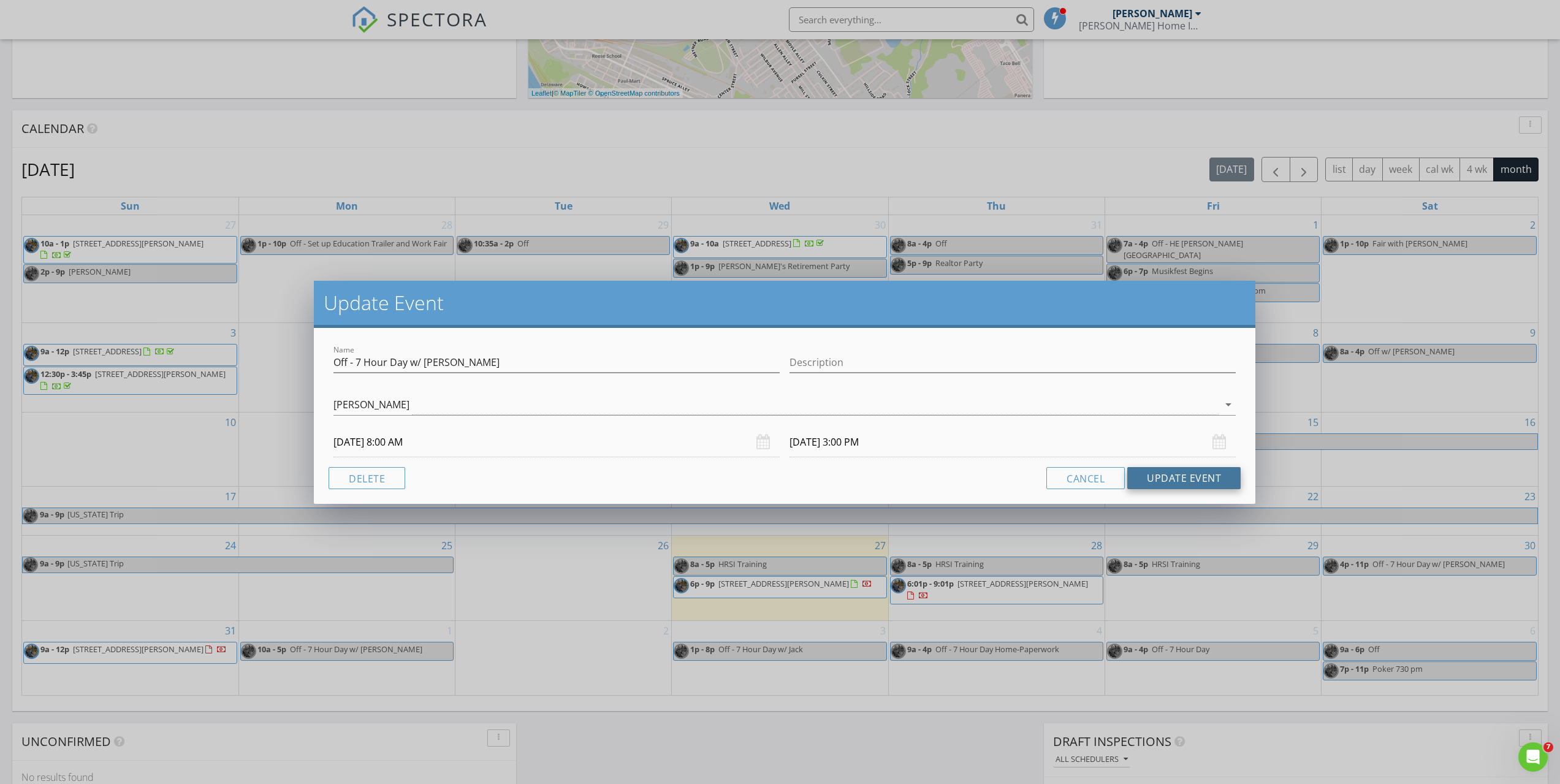
click at [1187, 481] on button "Update Event" at bounding box center [1184, 478] width 113 height 22
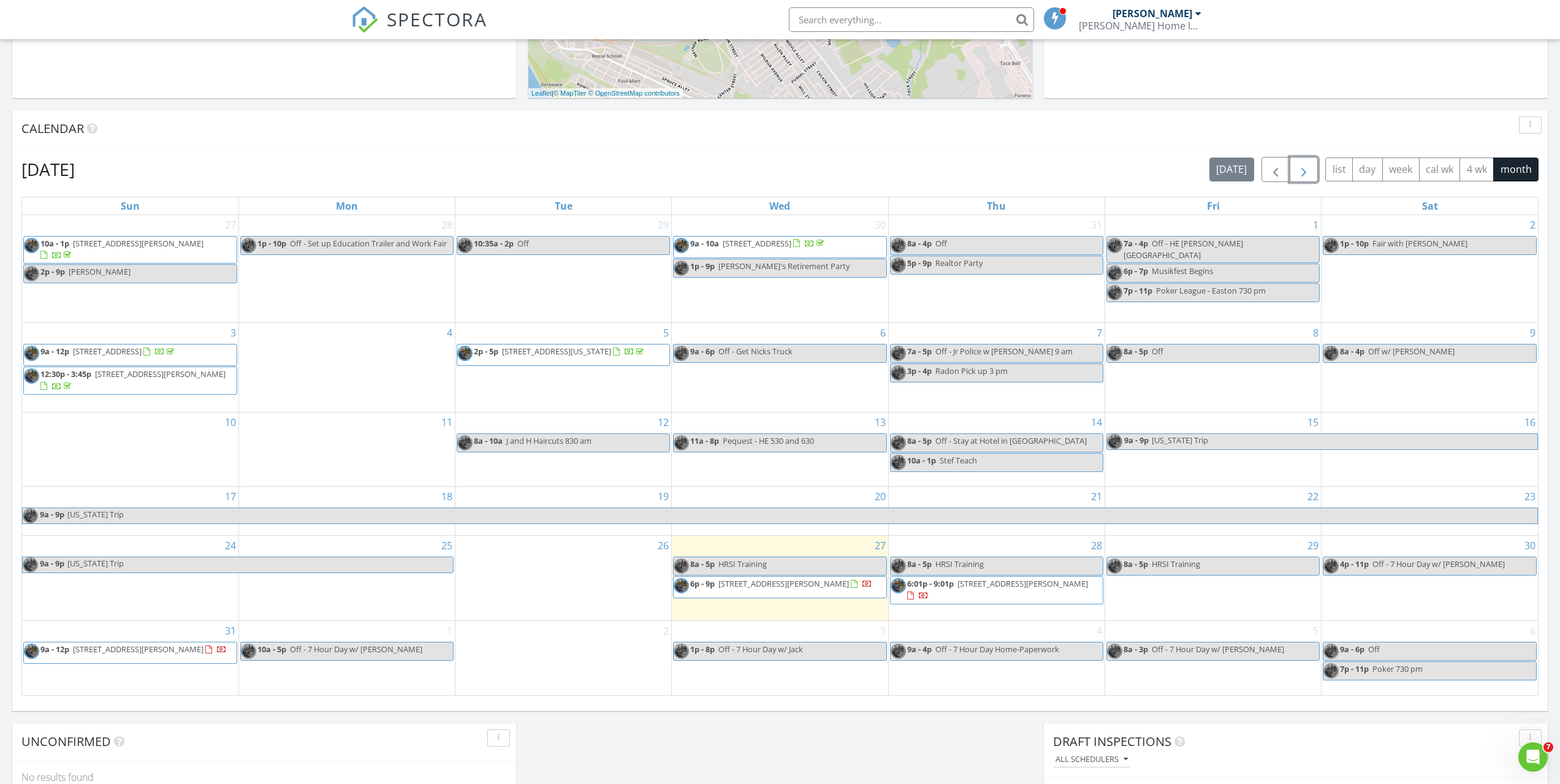
click at [1295, 172] on button "button" at bounding box center [1304, 169] width 29 height 25
